Goal: Use online tool/utility: Use online tool/utility

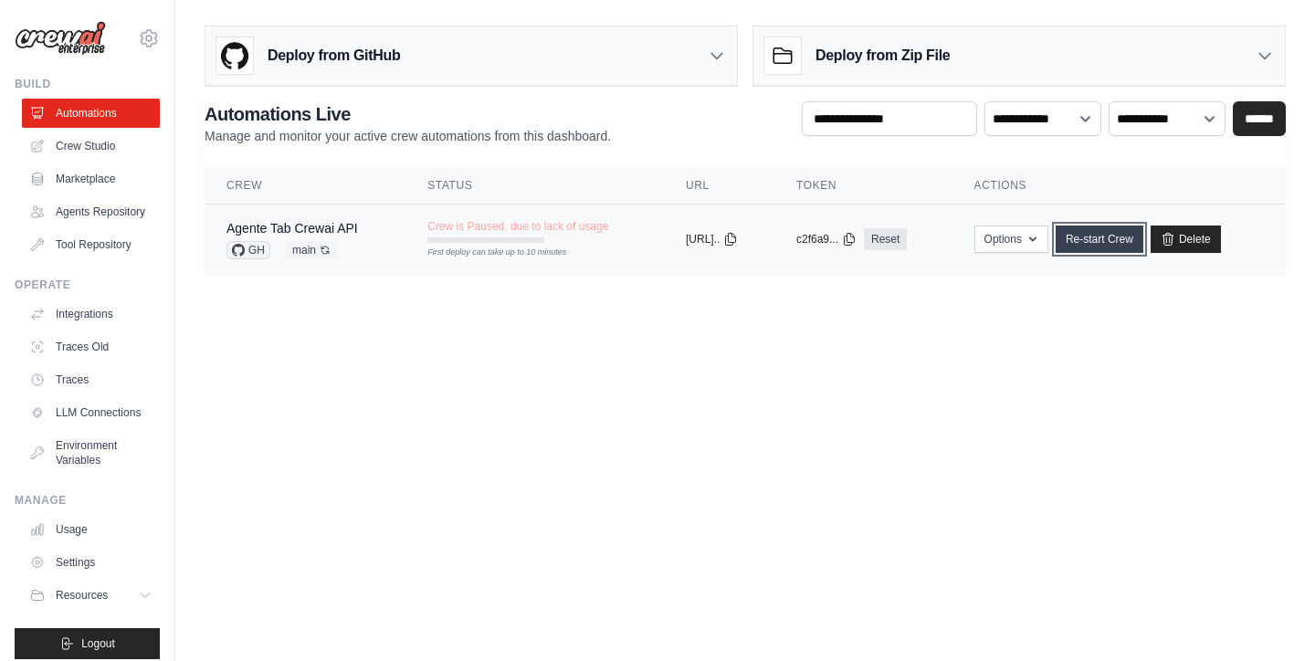
click at [1132, 245] on link "Re-start Crew" at bounding box center [1100, 239] width 88 height 27
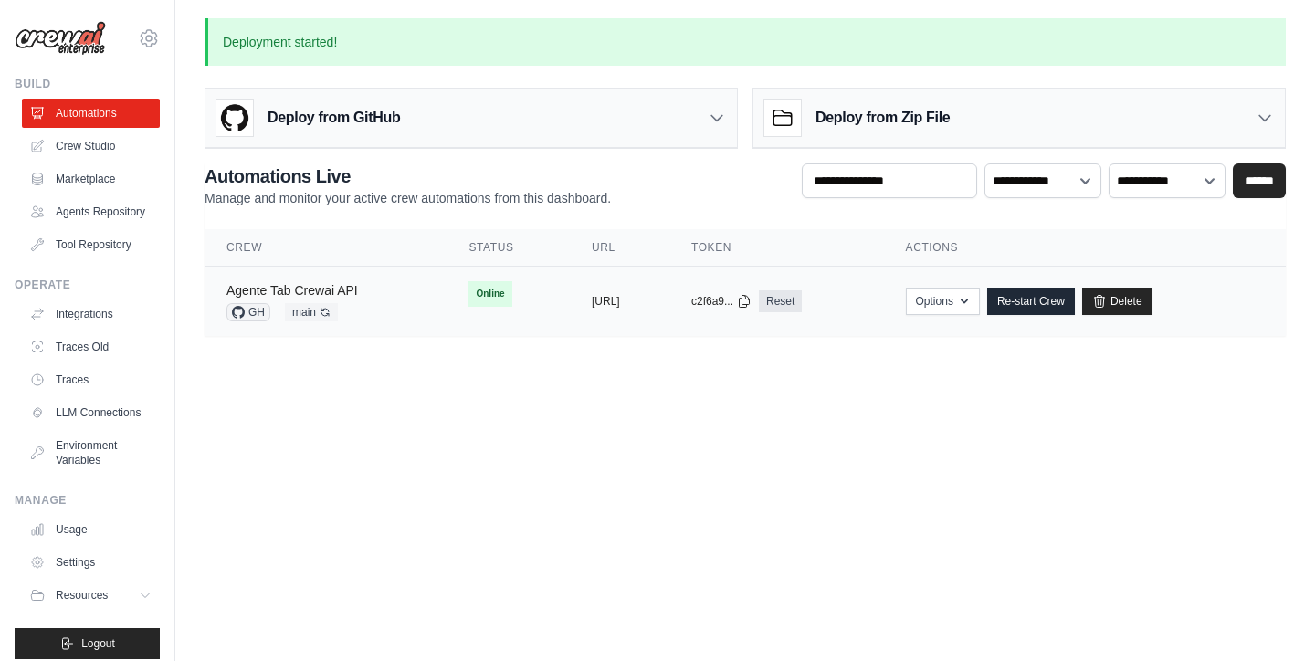
click at [356, 292] on link "Agente Tab Crewai API" at bounding box center [292, 290] width 132 height 15
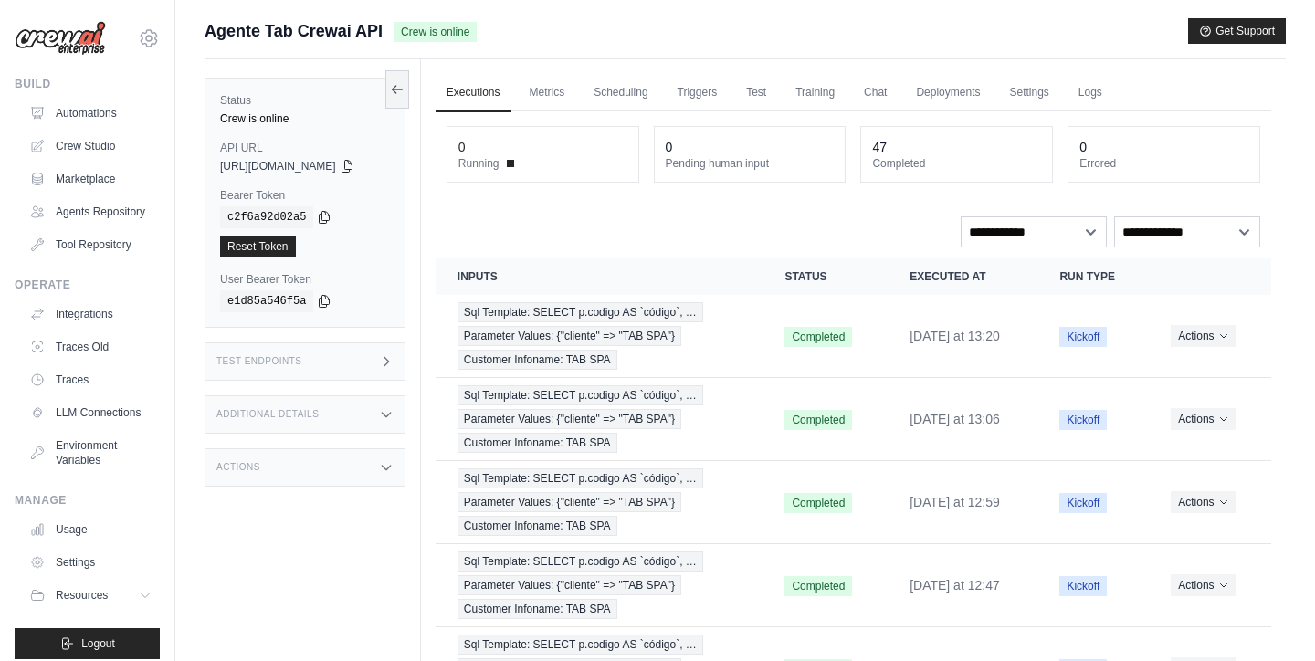
click at [421, 364] on div "Status Crew is online API URL copied https://agente-tab-crewai-api-155611bb-bff…" at bounding box center [313, 389] width 216 height 661
click at [394, 363] on icon at bounding box center [386, 361] width 15 height 15
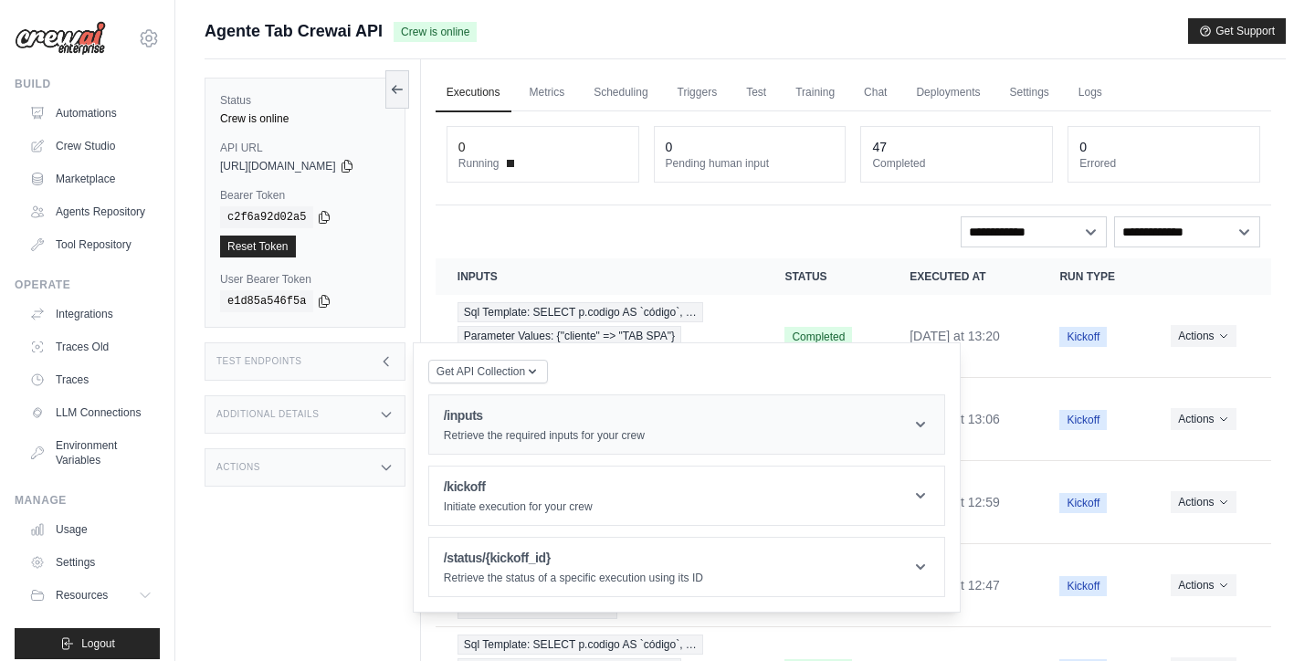
click at [556, 428] on p "Retrieve the required inputs for your crew" at bounding box center [544, 435] width 201 height 15
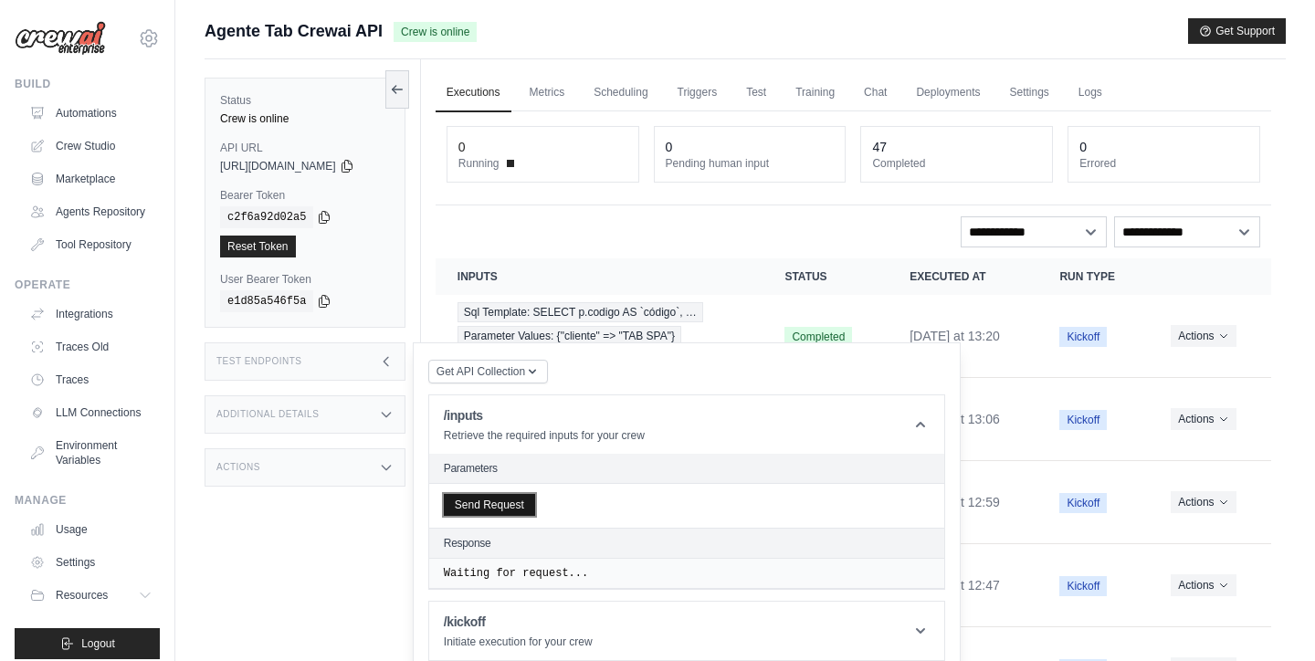
click at [498, 504] on button "Send Request" at bounding box center [489, 505] width 91 height 22
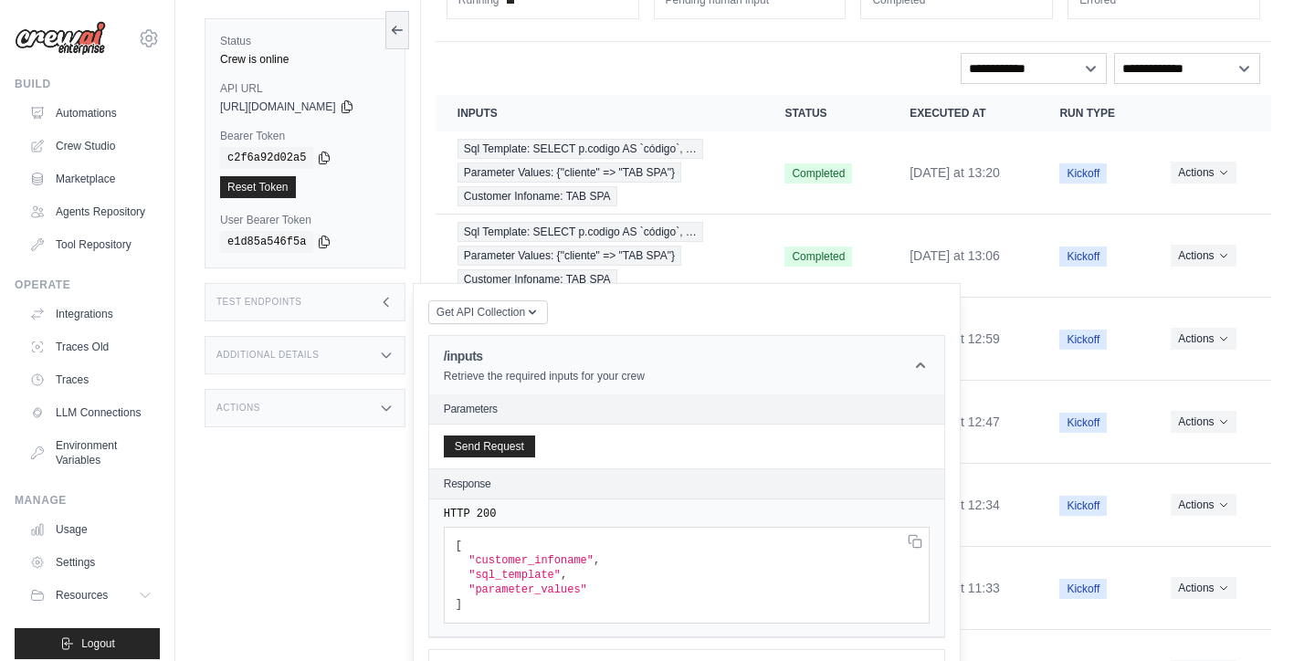
scroll to position [172, 0]
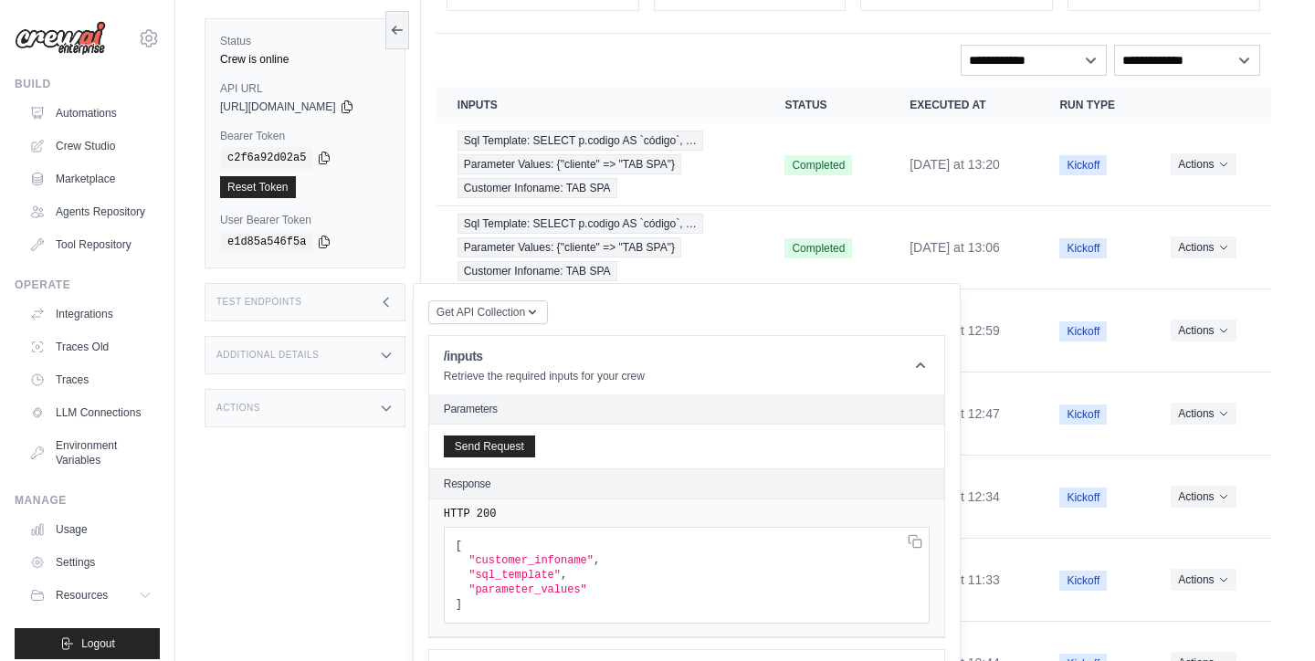
click at [292, 487] on div "Status Crew is online API URL copied https://agente-tab-crewai-api-155611bb-bff…" at bounding box center [313, 330] width 216 height 661
click at [635, 58] on div "**********" at bounding box center [854, 60] width 814 height 31
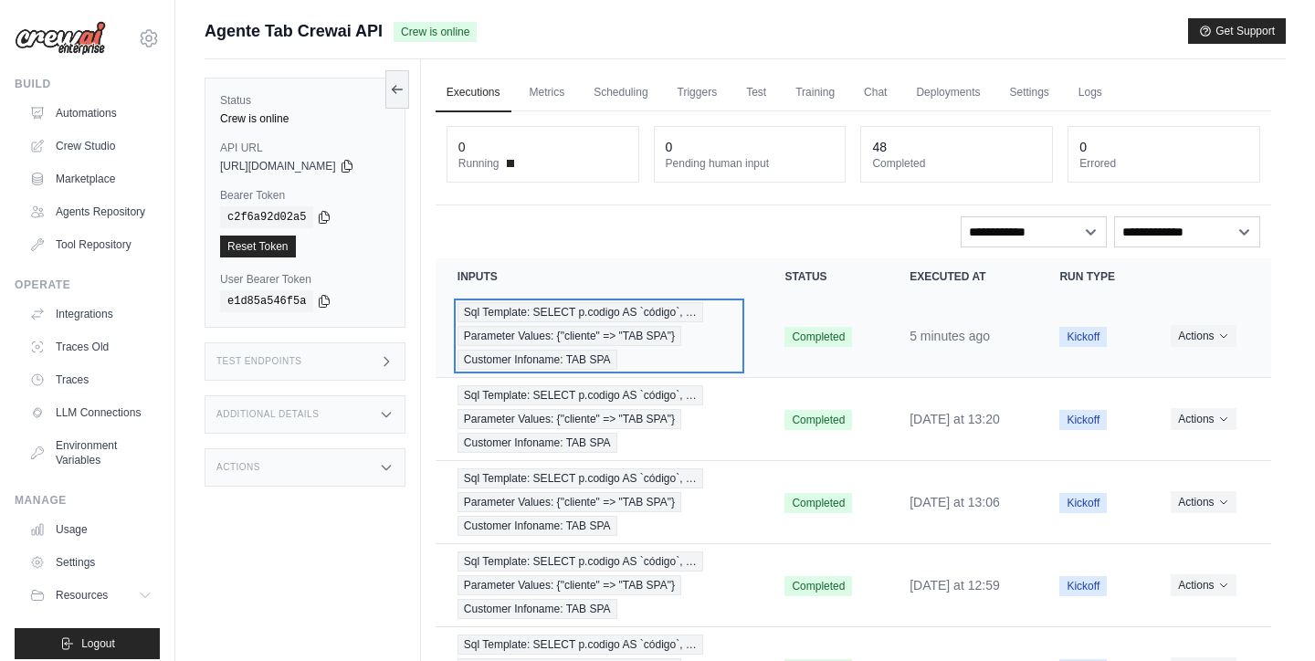
click at [595, 333] on span "Parameter Values: {"cliente" => "TAB SPA"}" at bounding box center [570, 336] width 224 height 20
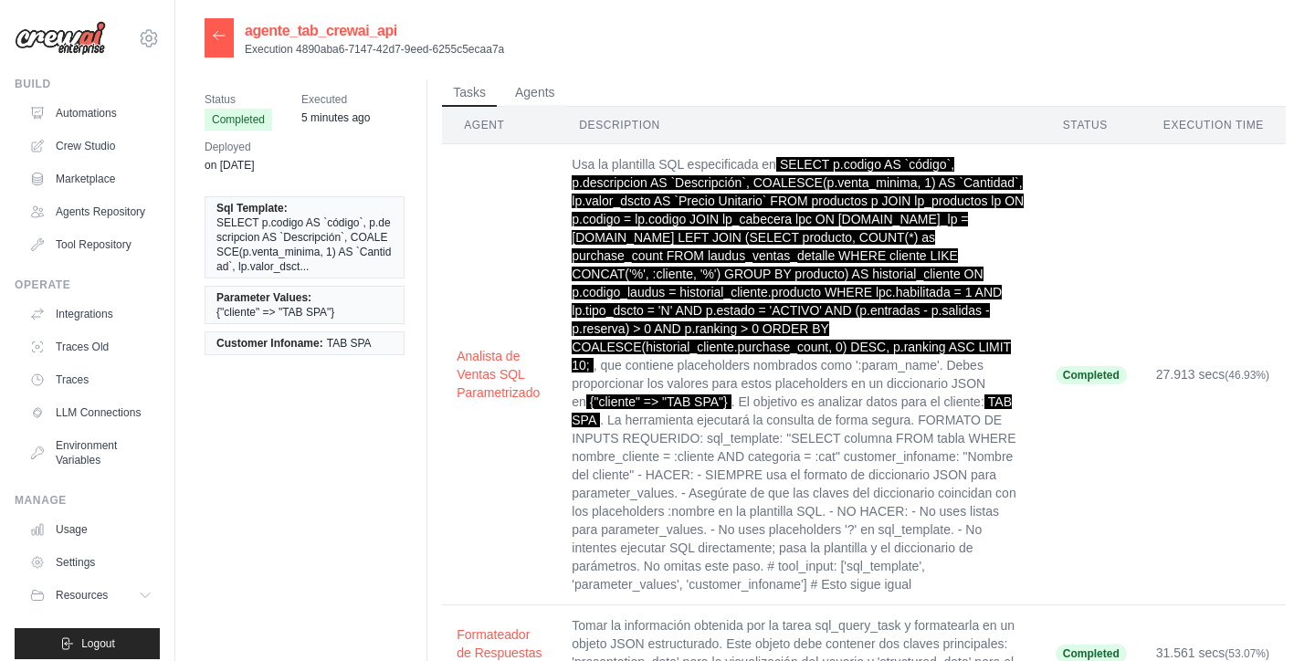
click at [216, 37] on icon at bounding box center [219, 35] width 15 height 15
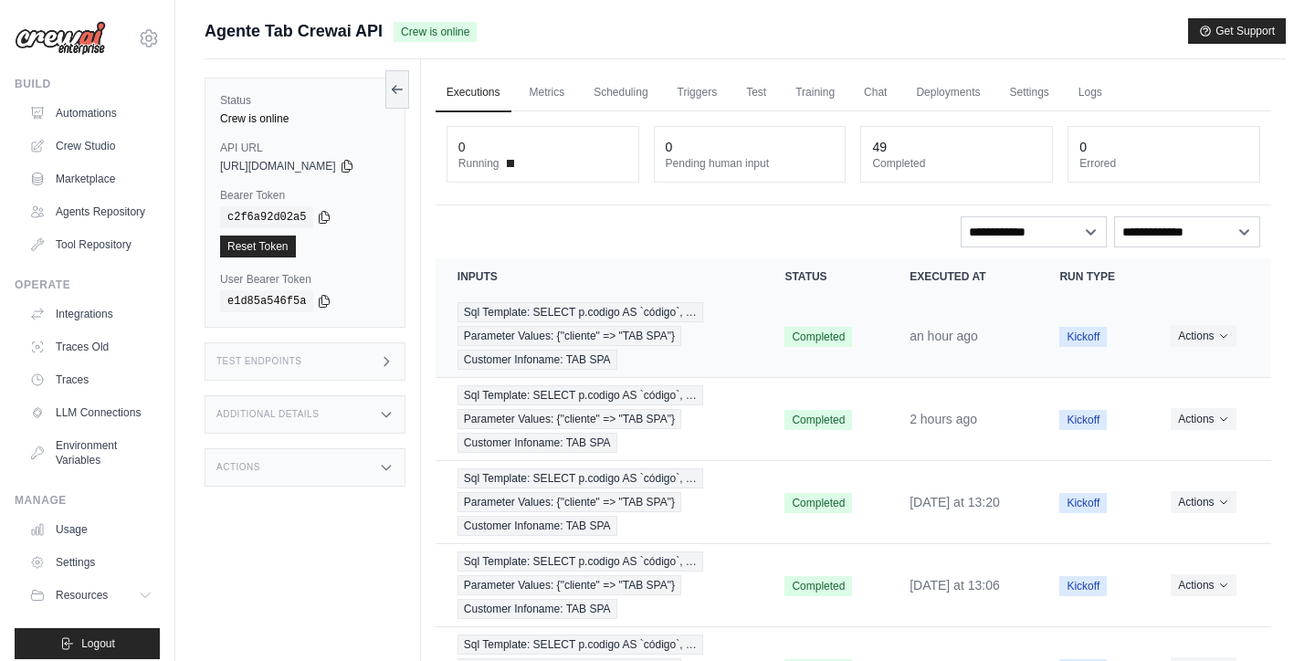
click at [763, 326] on td "Completed" at bounding box center [825, 336] width 125 height 83
click at [579, 315] on span "Sql Template: SELECT p.codigo AS `código`, …" at bounding box center [581, 312] width 246 height 20
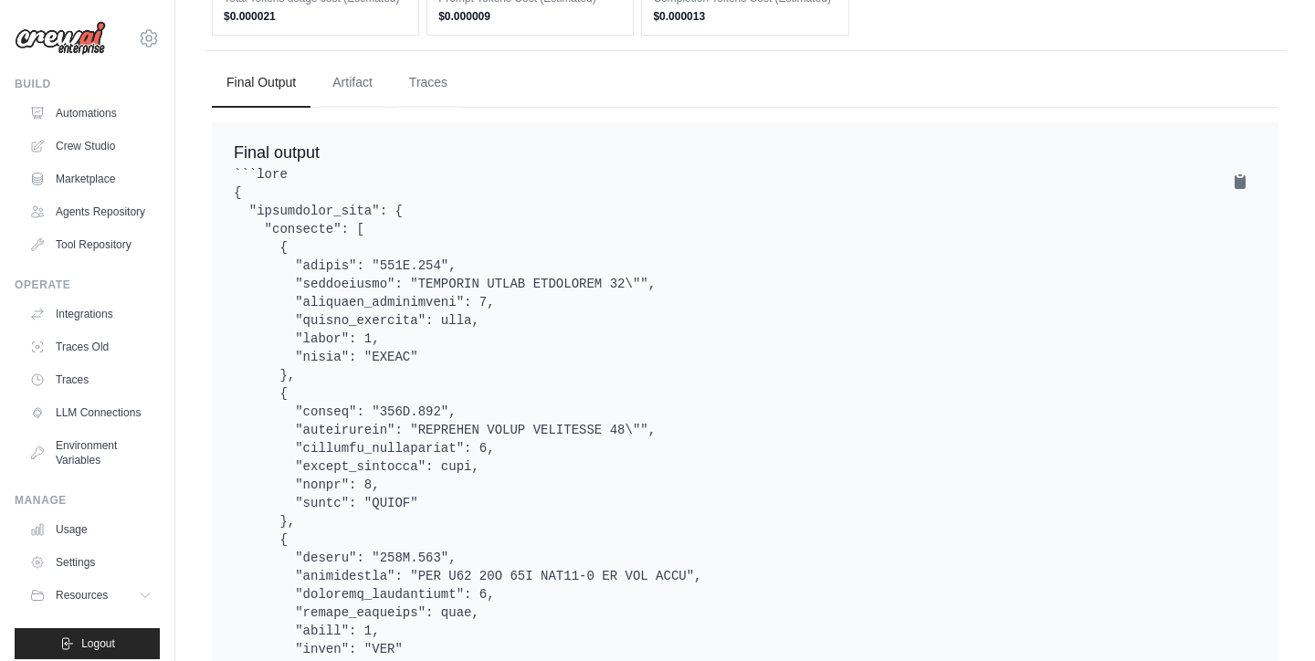
scroll to position [1000, 0]
click at [1238, 190] on icon at bounding box center [1240, 183] width 11 height 14
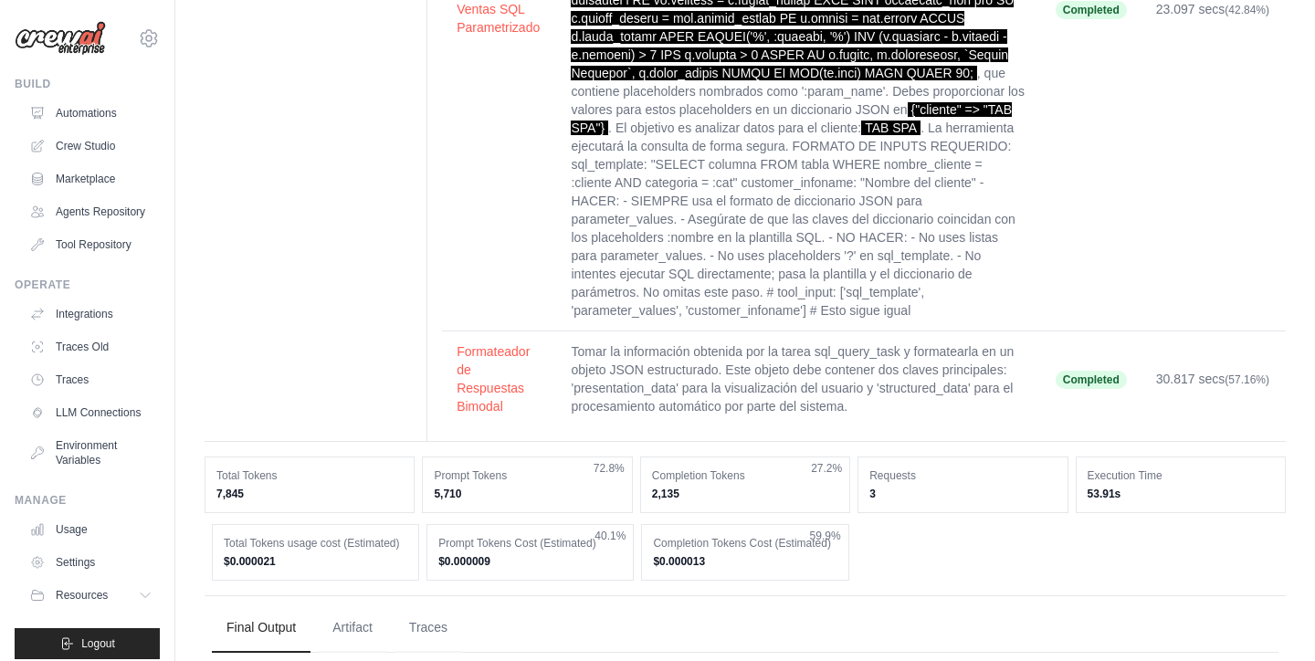
scroll to position [0, 0]
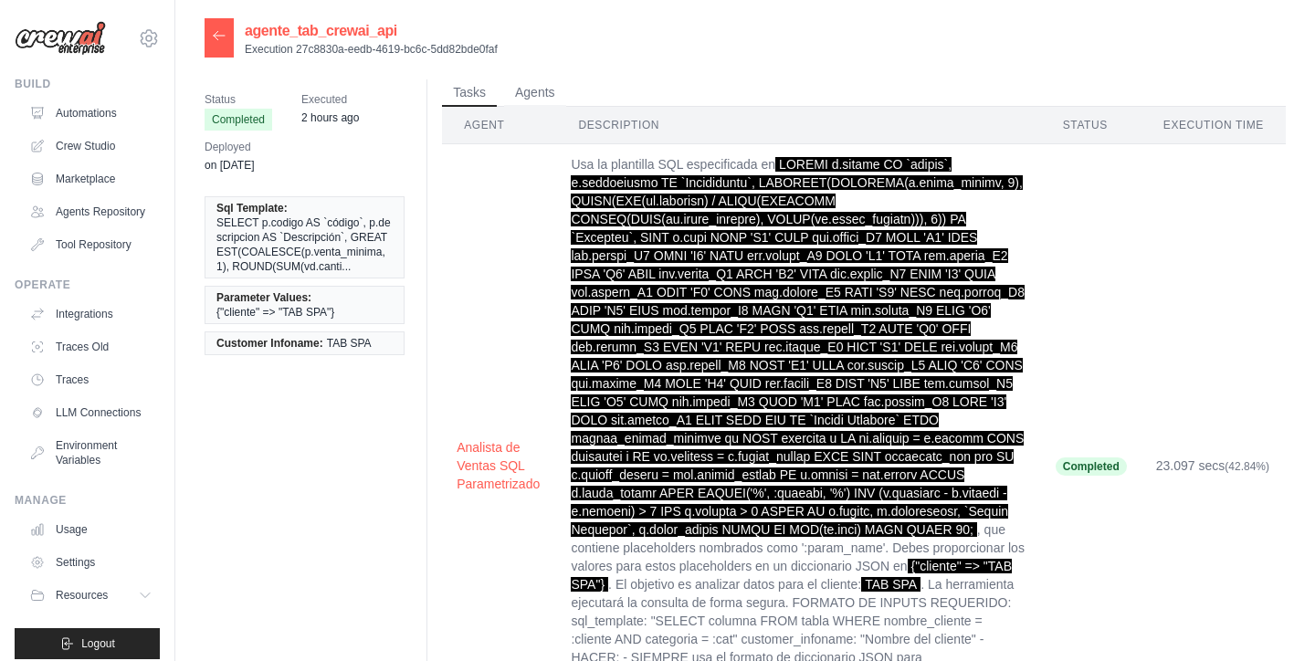
click at [286, 49] on p "Execution 27c8830a-eedb-4619-bc6c-5dd82bde0faf" at bounding box center [371, 49] width 253 height 15
copy div "Execution 27c8830a-eedb-4619-bc6c-5dd82bde0faf"
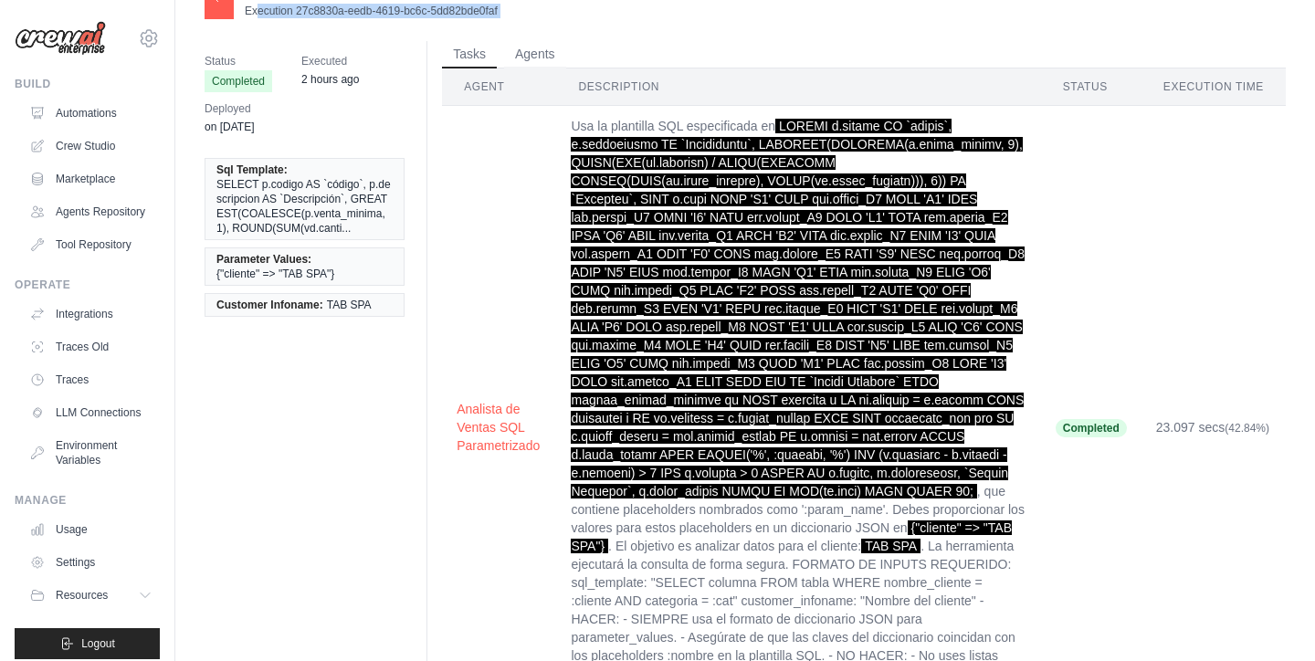
scroll to position [49, 0]
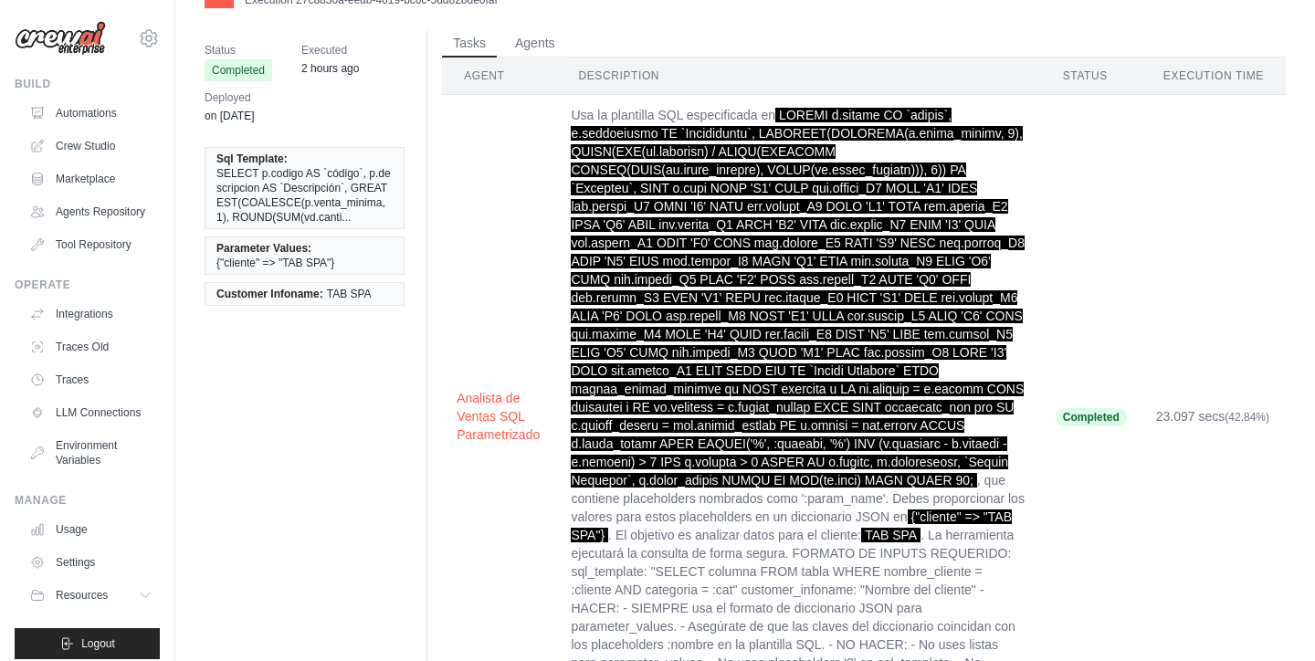
click at [582, 107] on td "Usa la plantilla SQL especificada en , que contiene placeholders nombrados como…" at bounding box center [798, 417] width 484 height 644
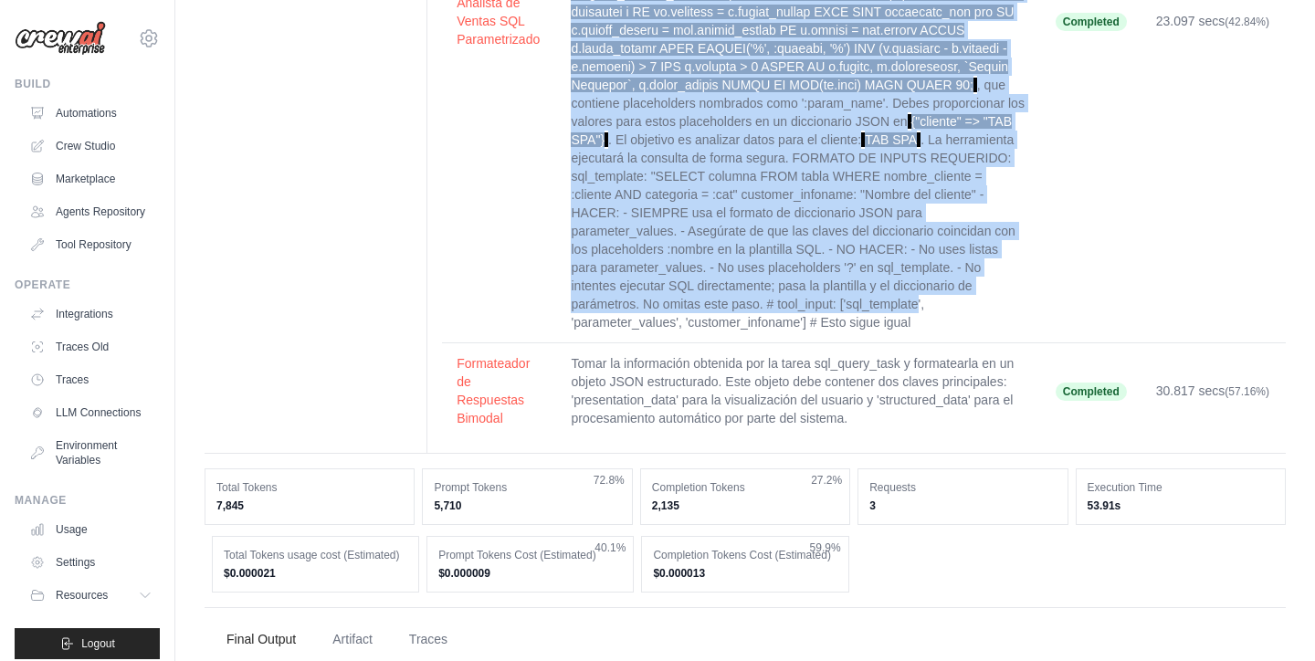
scroll to position [442, 0]
drag, startPoint x: 574, startPoint y: 114, endPoint x: 917, endPoint y: 328, distance: 404.5
click at [918, 328] on td "Usa la plantilla SQL especificada en , que contiene placeholders nombrados como…" at bounding box center [798, 24] width 484 height 644
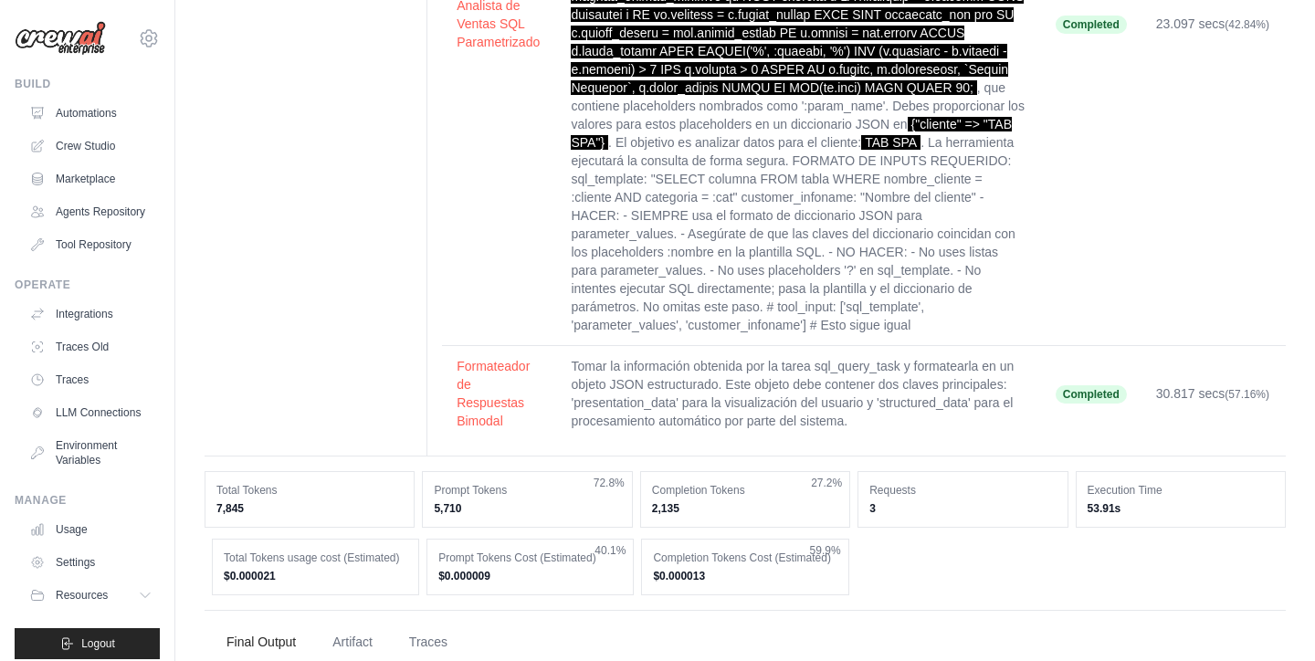
click at [911, 338] on td "Usa la plantilla SQL especificada en , que contiene placeholders nombrados como…" at bounding box center [798, 24] width 484 height 644
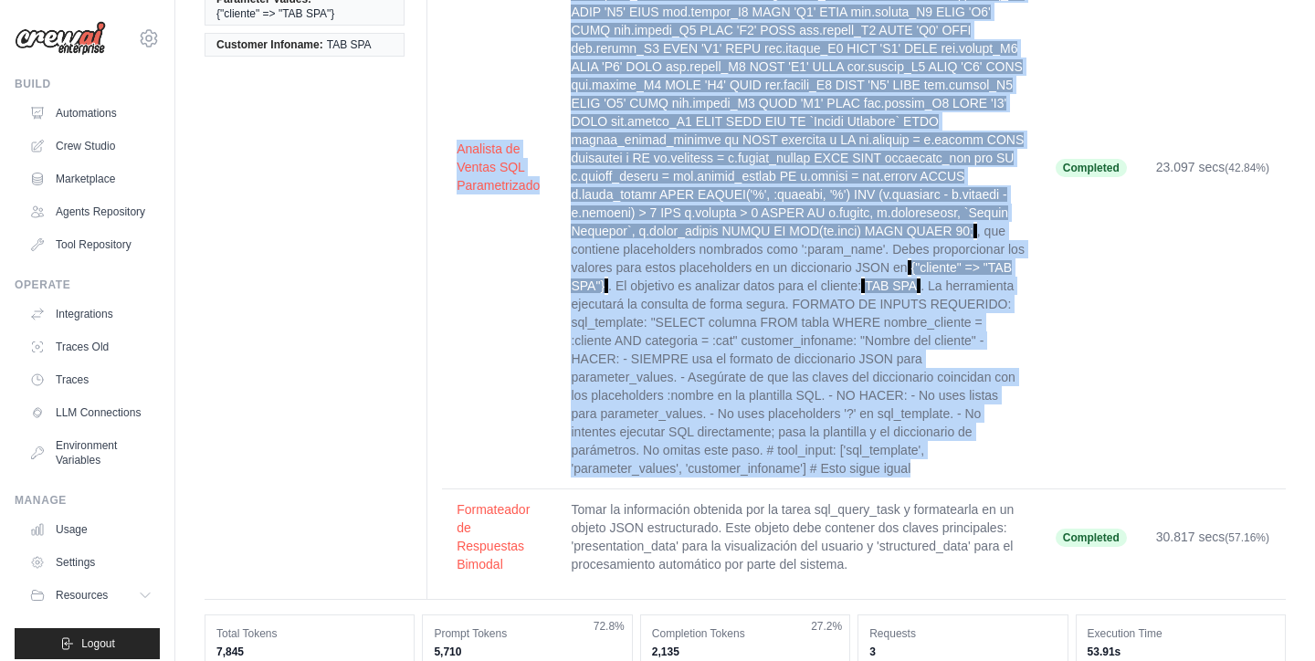
scroll to position [0, 0]
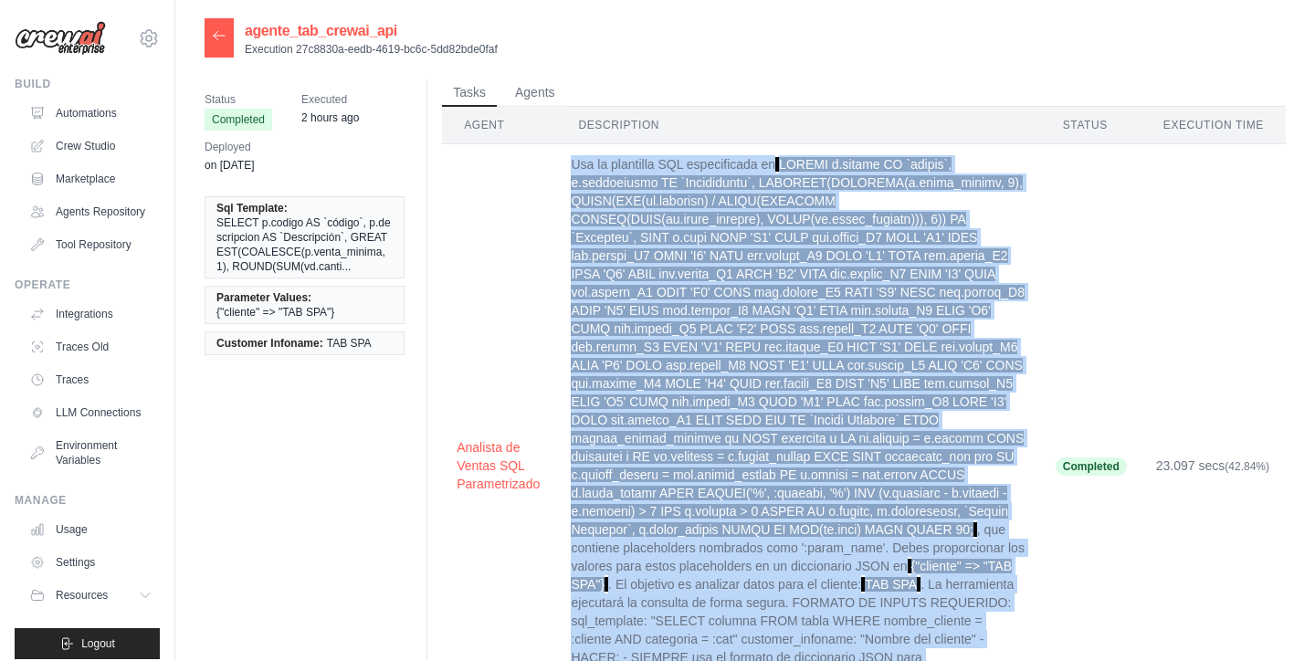
drag, startPoint x: 914, startPoint y: 342, endPoint x: 561, endPoint y: 164, distance: 395.8
click at [561, 164] on td "Usa la plantilla SQL especificada en , que contiene placeholders nombrados como…" at bounding box center [798, 466] width 484 height 644
copy td "Lor ip dolorsita CON adipiscingel se DOEIUS t.incidi UT `labore`, e.doloremagna…"
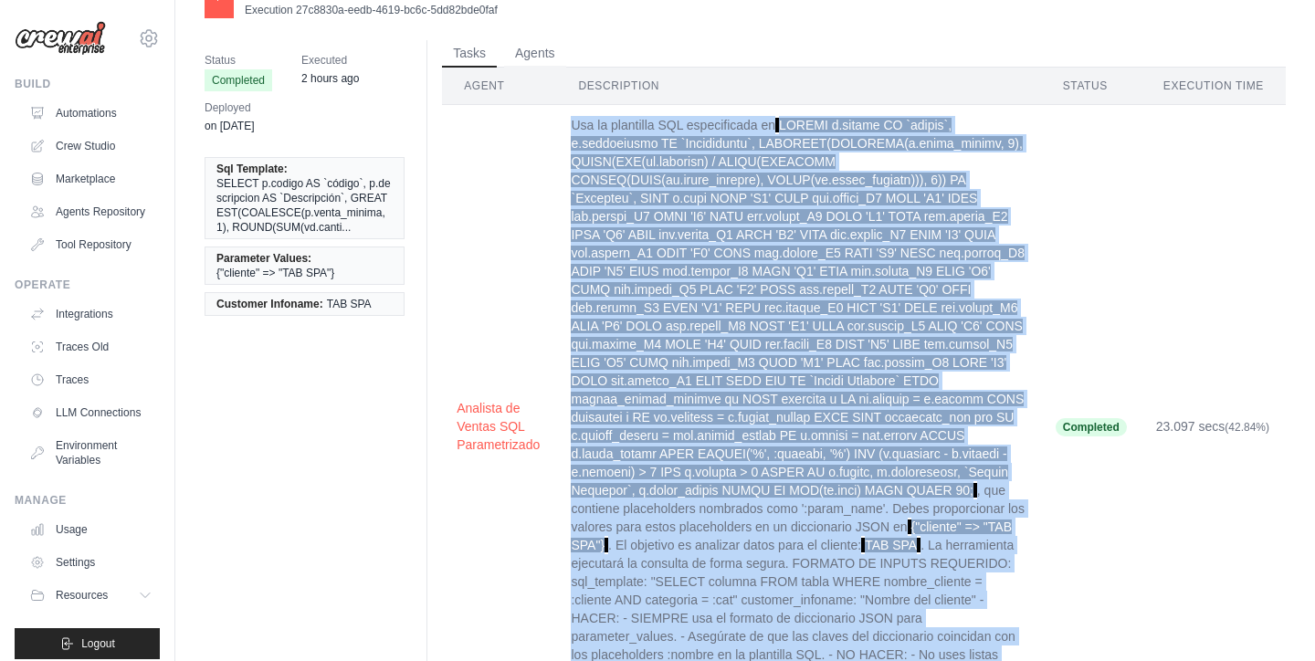
scroll to position [58, 0]
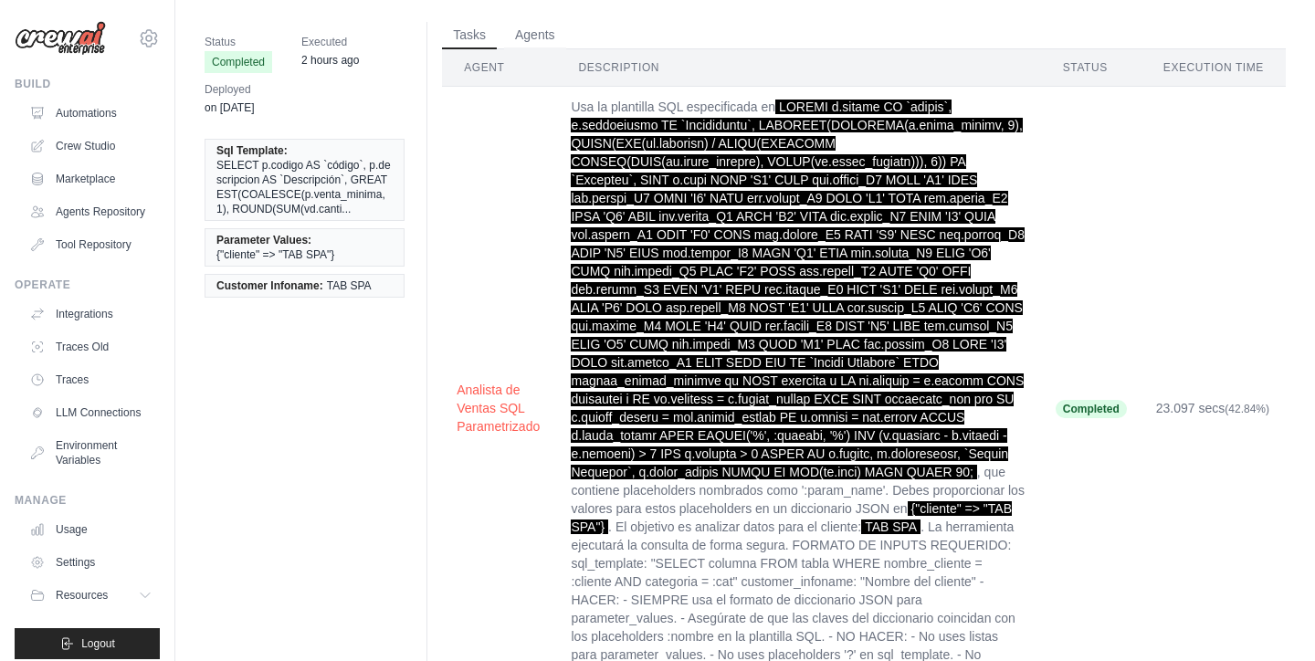
drag, startPoint x: 1043, startPoint y: 235, endPoint x: 1024, endPoint y: 228, distance: 20.2
click at [1043, 235] on td "Completed" at bounding box center [1091, 409] width 100 height 644
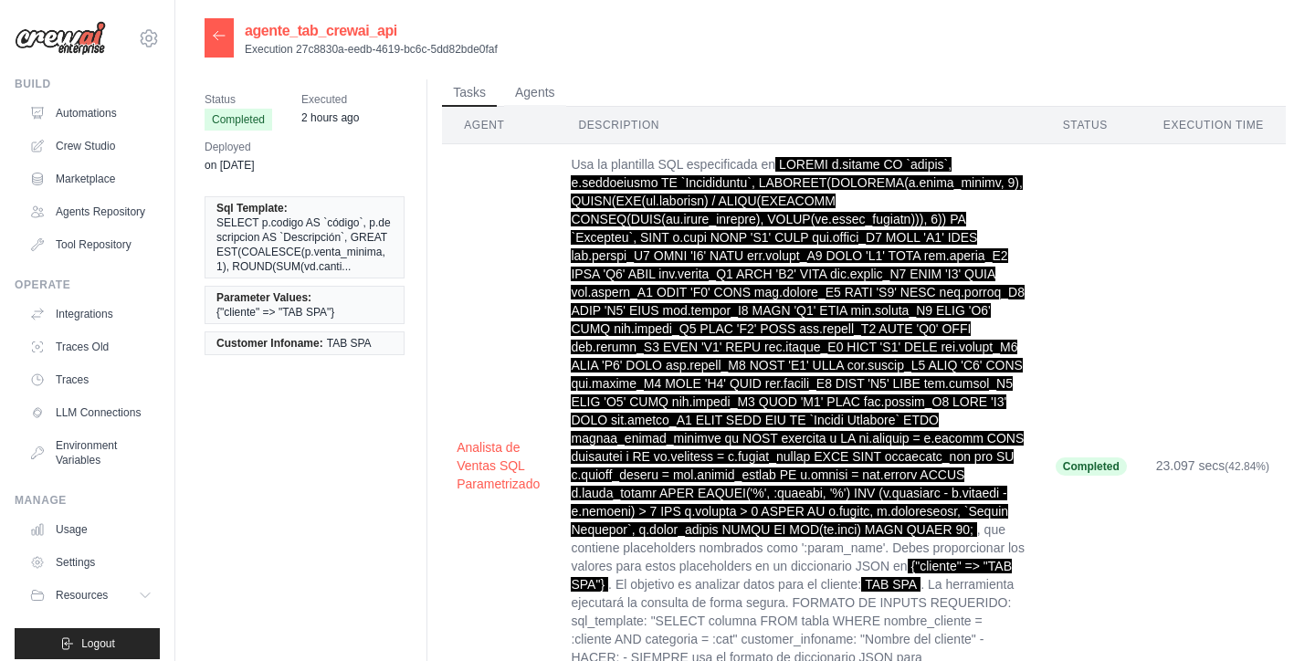
click at [227, 37] on div at bounding box center [219, 37] width 29 height 39
click at [212, 36] on icon at bounding box center [219, 35] width 15 height 15
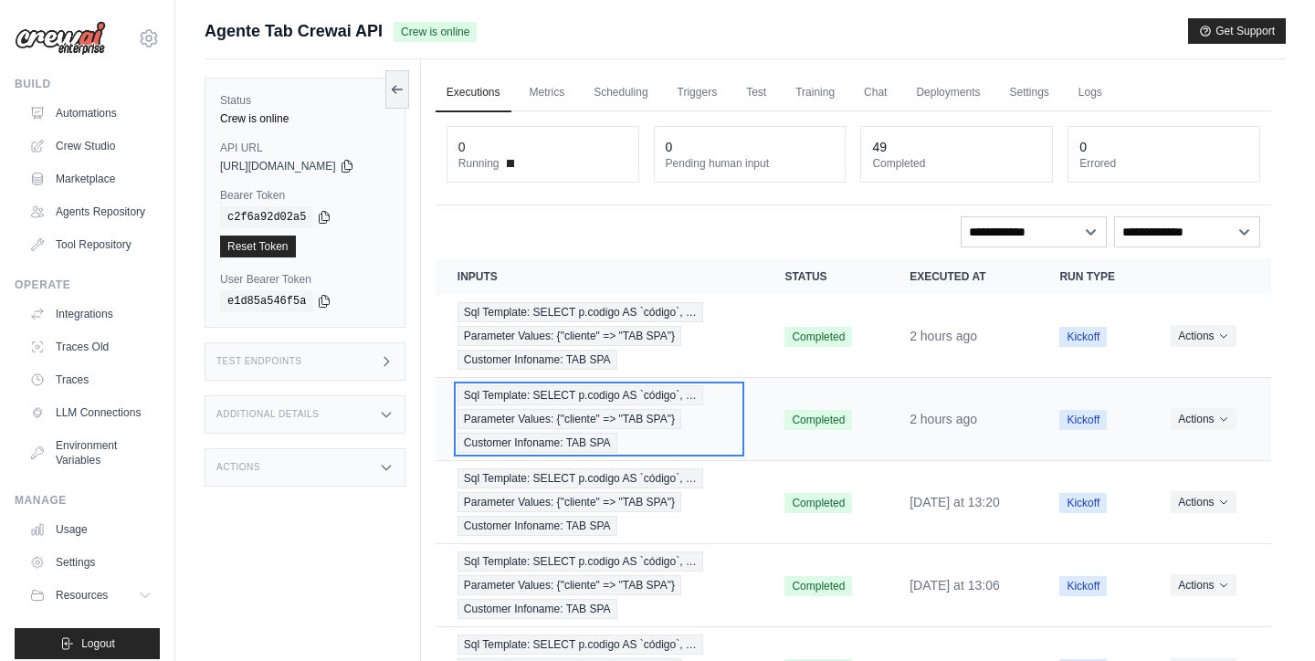
click at [576, 426] on span "Parameter Values: {"cliente" => "TAB SPA"}" at bounding box center [570, 419] width 224 height 20
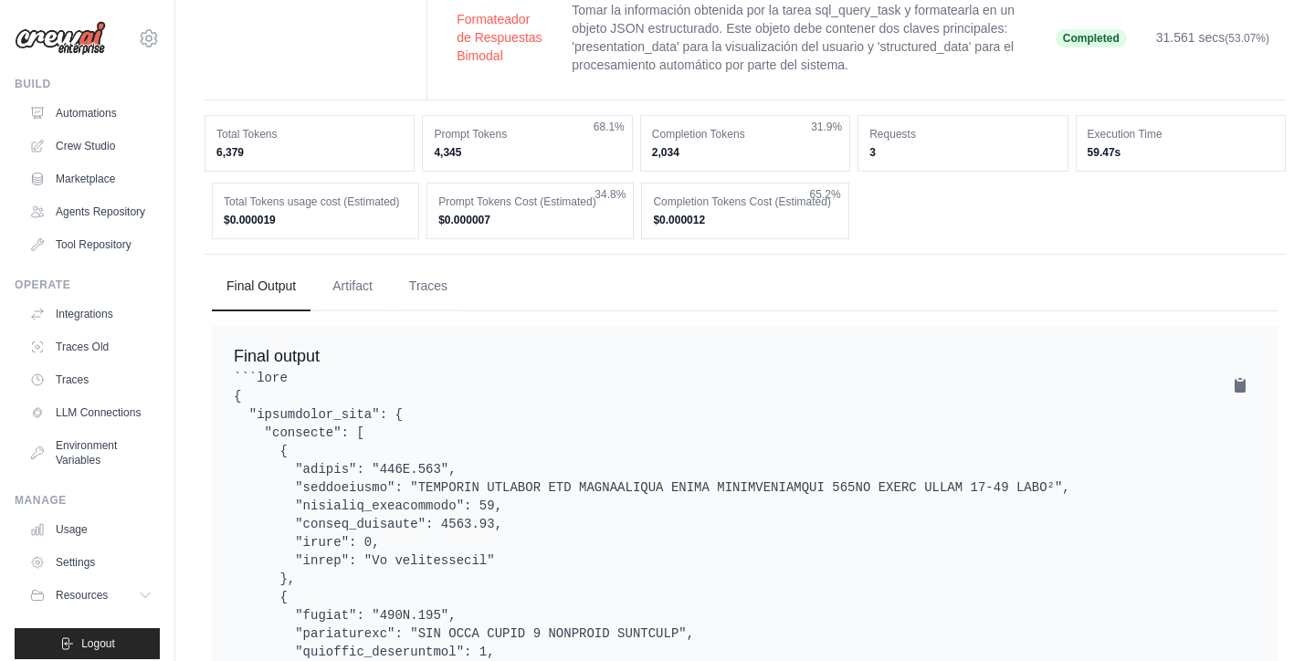
scroll to position [638, 0]
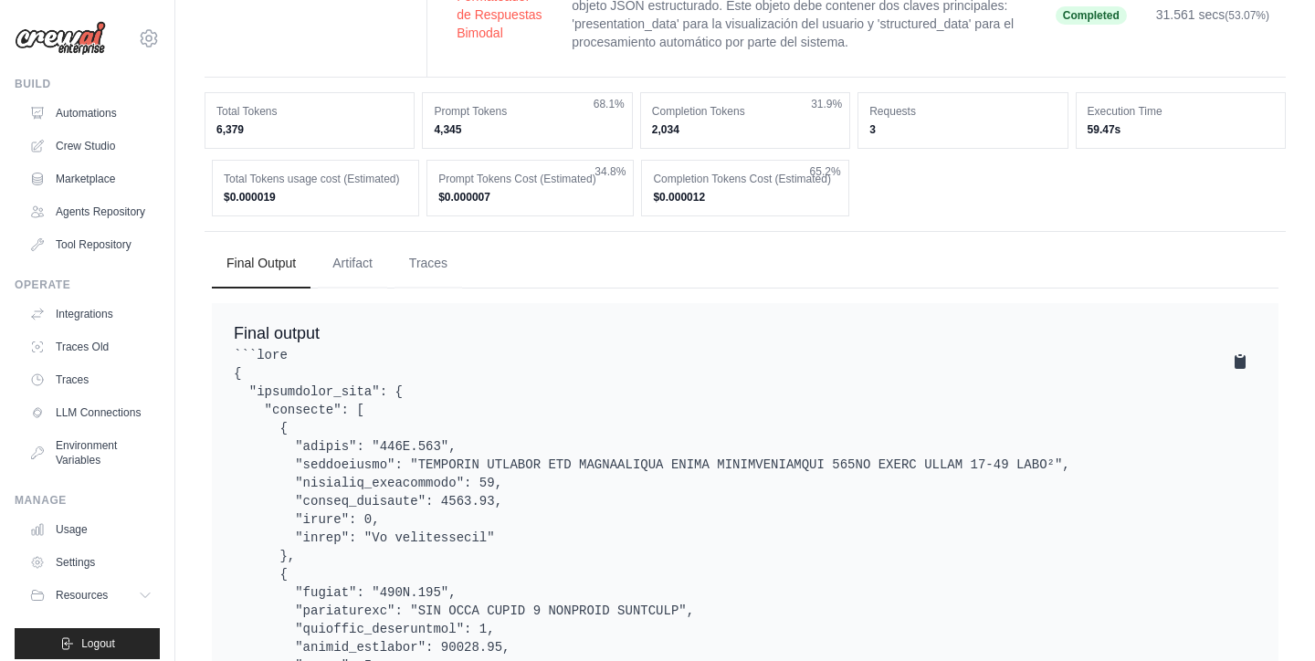
click at [1238, 355] on icon at bounding box center [1240, 362] width 11 height 14
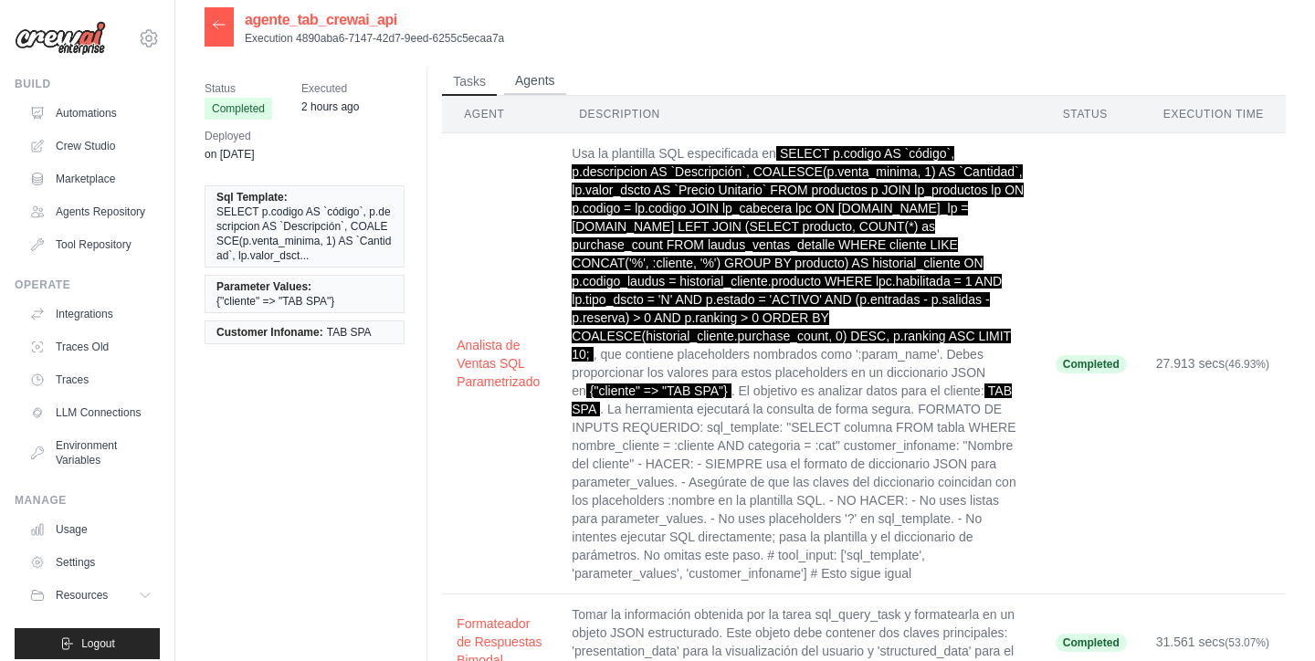
scroll to position [9, 0]
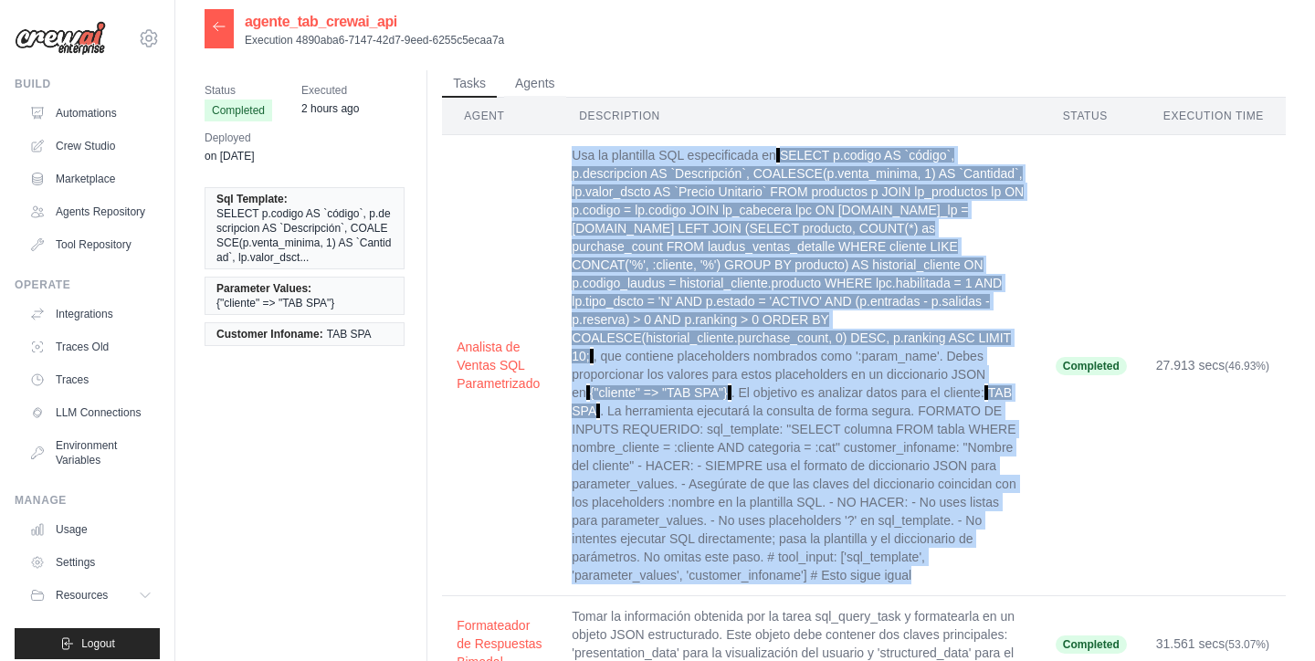
drag, startPoint x: 949, startPoint y: 401, endPoint x: 572, endPoint y: 160, distance: 447.7
click at [572, 160] on td "Usa la plantilla SQL especificada en SELECT p.codigo AS `código`, p.descripcion…" at bounding box center [798, 365] width 483 height 461
copy td "Usa la plantilla SQL especificada en SELECT p.codigo AS `código`, p.descripcion…"
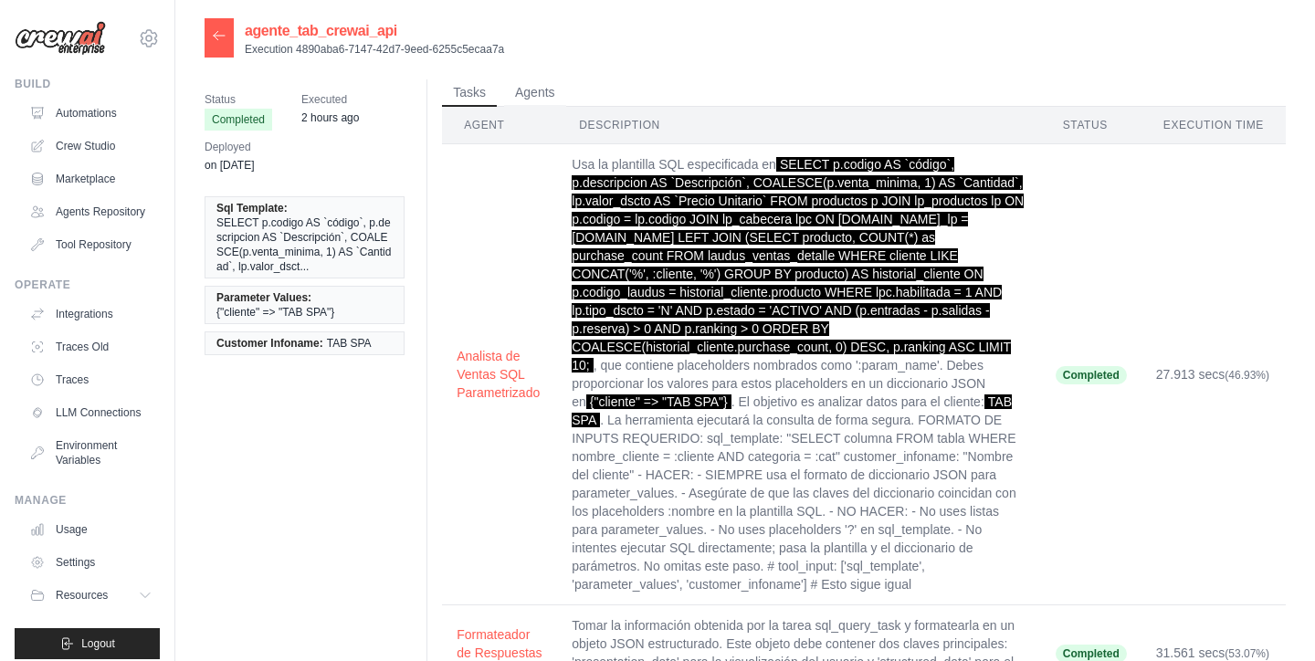
click at [482, 48] on p "Execution 4890aba6-7147-42d7-9eed-6255c5ecaa7a" at bounding box center [374, 49] width 259 height 15
drag, startPoint x: 504, startPoint y: 47, endPoint x: 243, endPoint y: 49, distance: 261.2
click at [243, 49] on div "agente_tab_crewai_api Execution 4890aba6-7147-42d7-9eed-6255c5ecaa7a" at bounding box center [745, 37] width 1081 height 39
copy p "Execution 4890aba6-7147-42d7-9eed-6255c5ecaa7a"
